Goal: Task Accomplishment & Management: Manage account settings

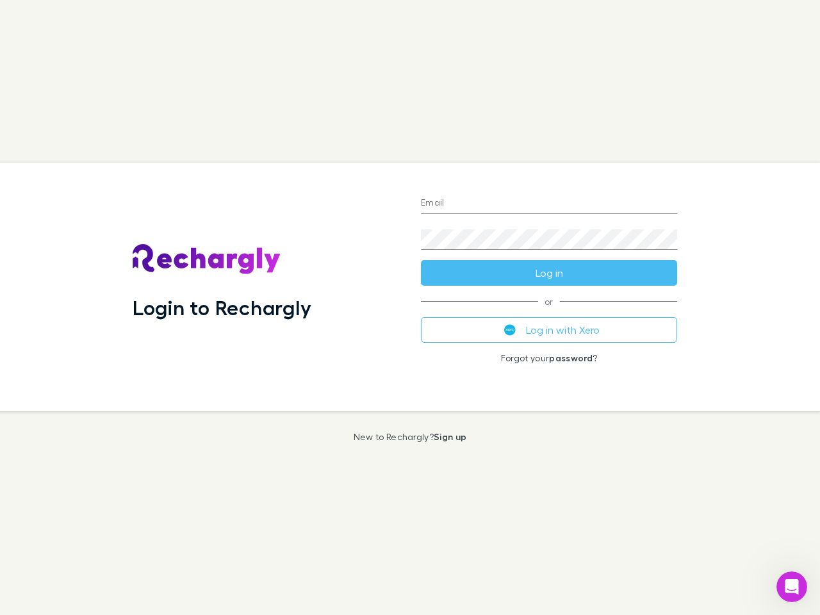
click at [410, 308] on div "Login to Rechargly" at bounding box center [266, 287] width 288 height 249
click at [549, 204] on input "Email" at bounding box center [549, 204] width 256 height 21
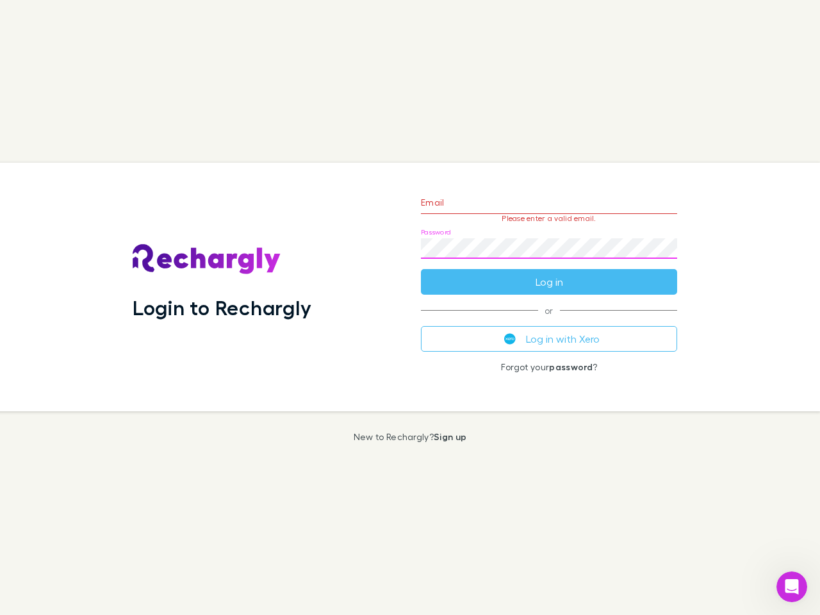
click at [549, 273] on form "Email Please enter a valid email. Password Log in" at bounding box center [549, 239] width 256 height 112
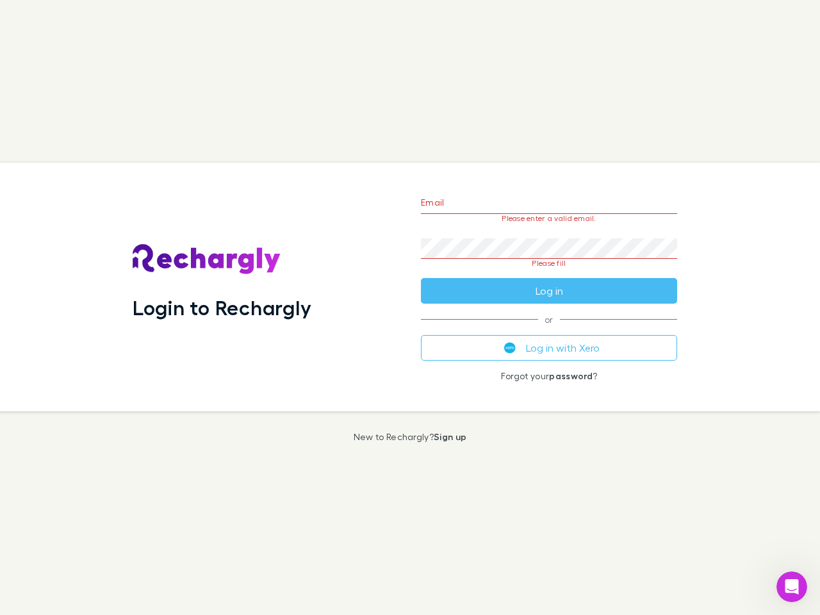
click at [549, 330] on div "Email Please enter a valid email. Password Please fill Log in or Log in with Xe…" at bounding box center [549, 287] width 277 height 249
